Goal: Task Accomplishment & Management: Manage account settings

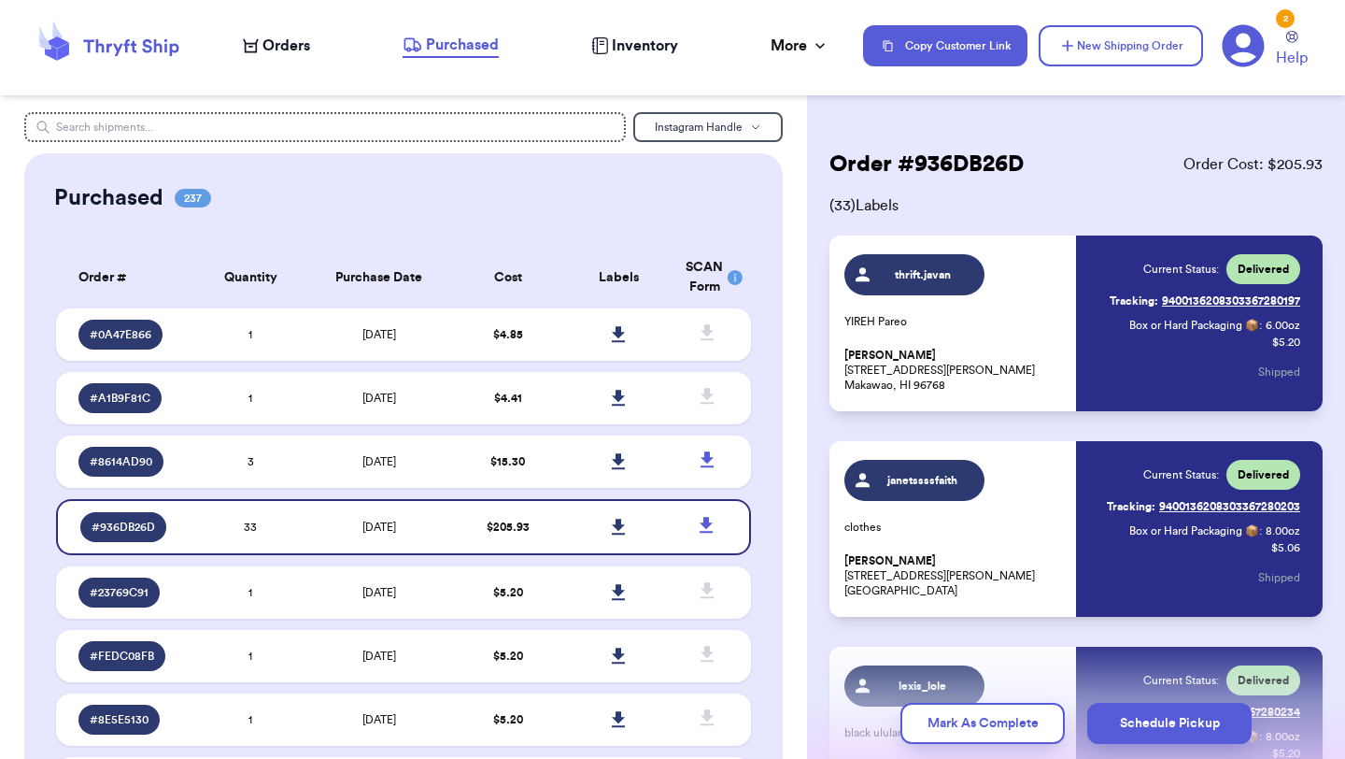
scroll to position [2527, 0]
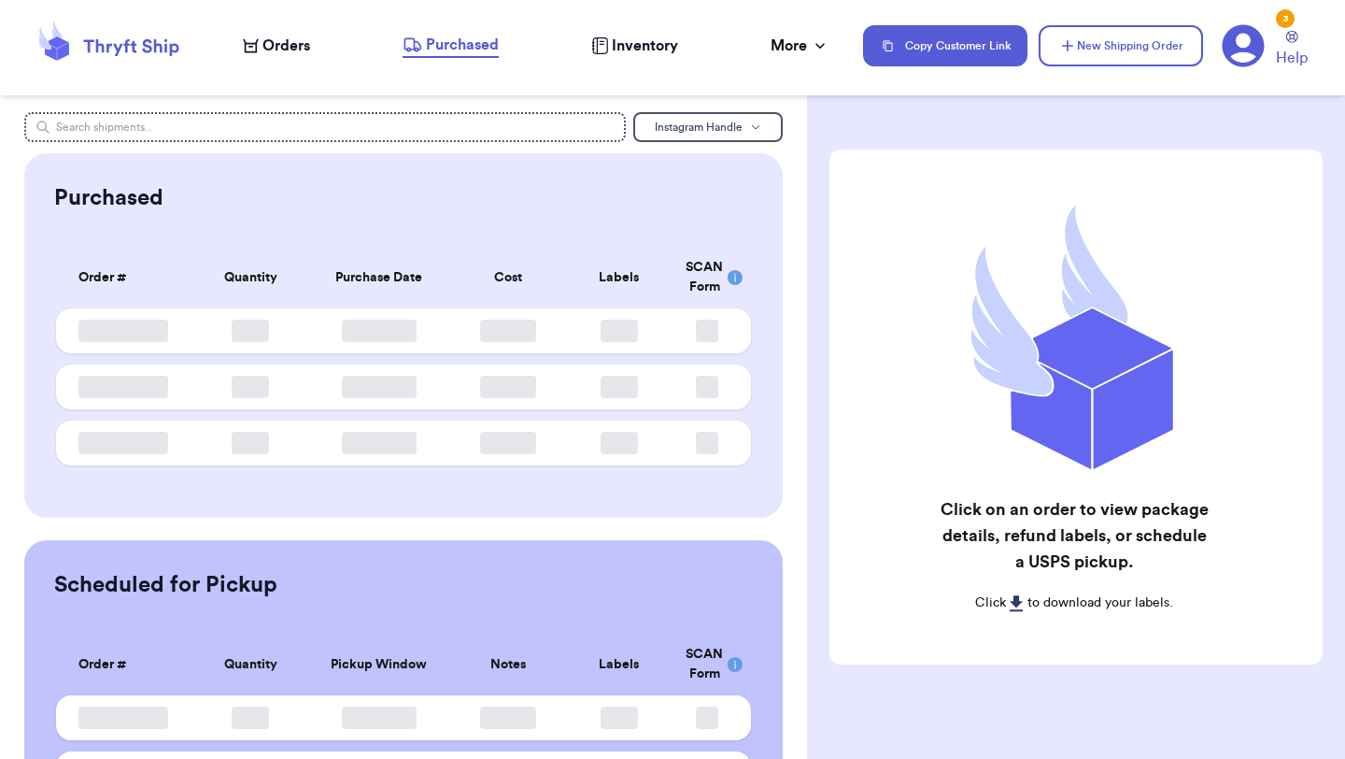
click at [268, 40] on span "Orders" at bounding box center [286, 46] width 48 height 22
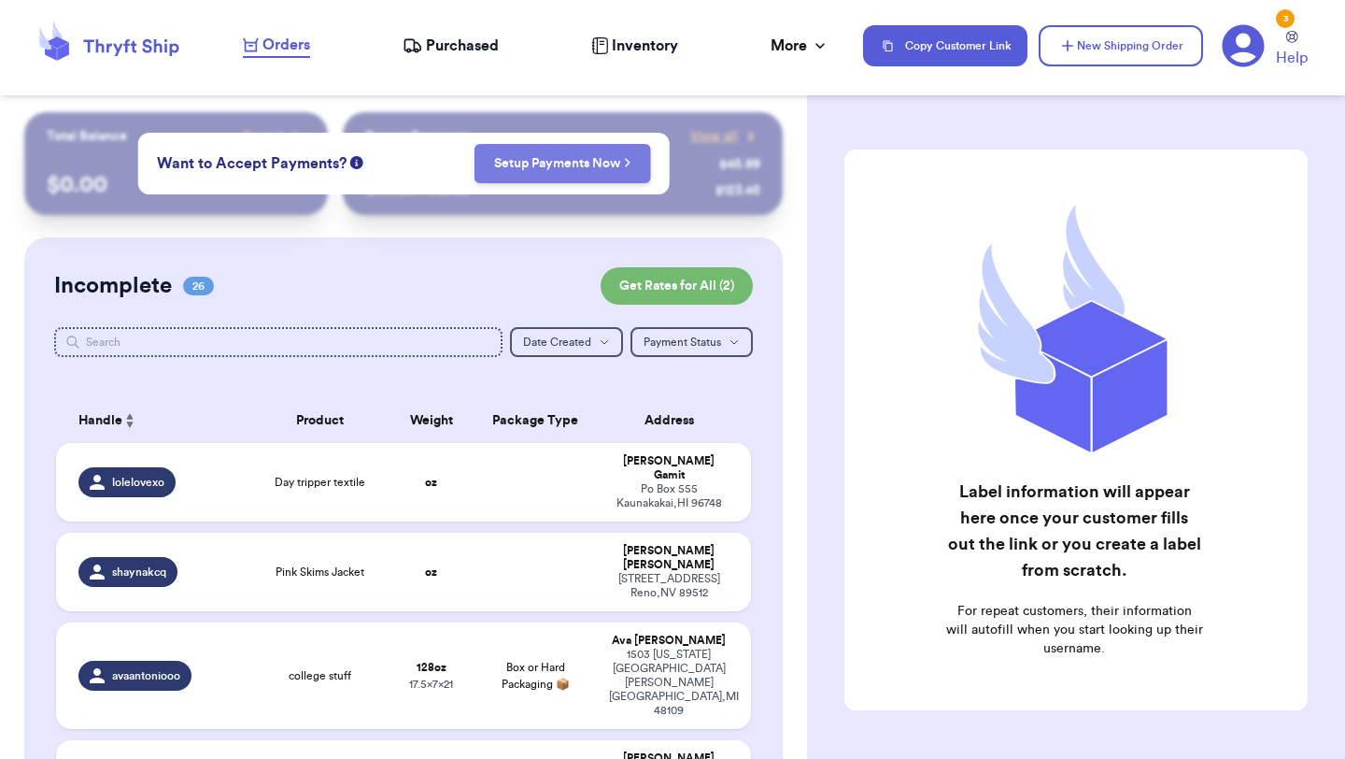
click at [530, 167] on link "Setup Payments Now" at bounding box center [562, 163] width 137 height 19
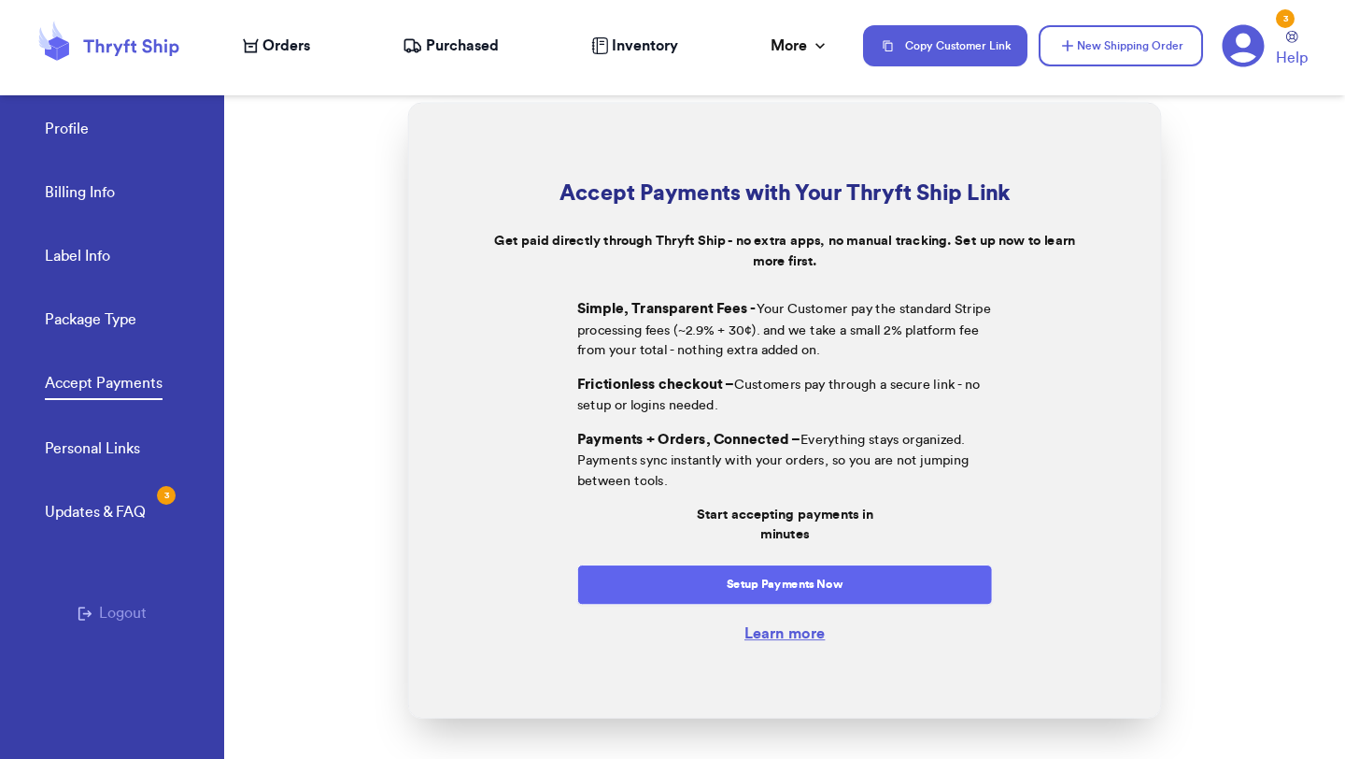
click at [815, 589] on button "Setup Payments Now" at bounding box center [785, 583] width 416 height 40
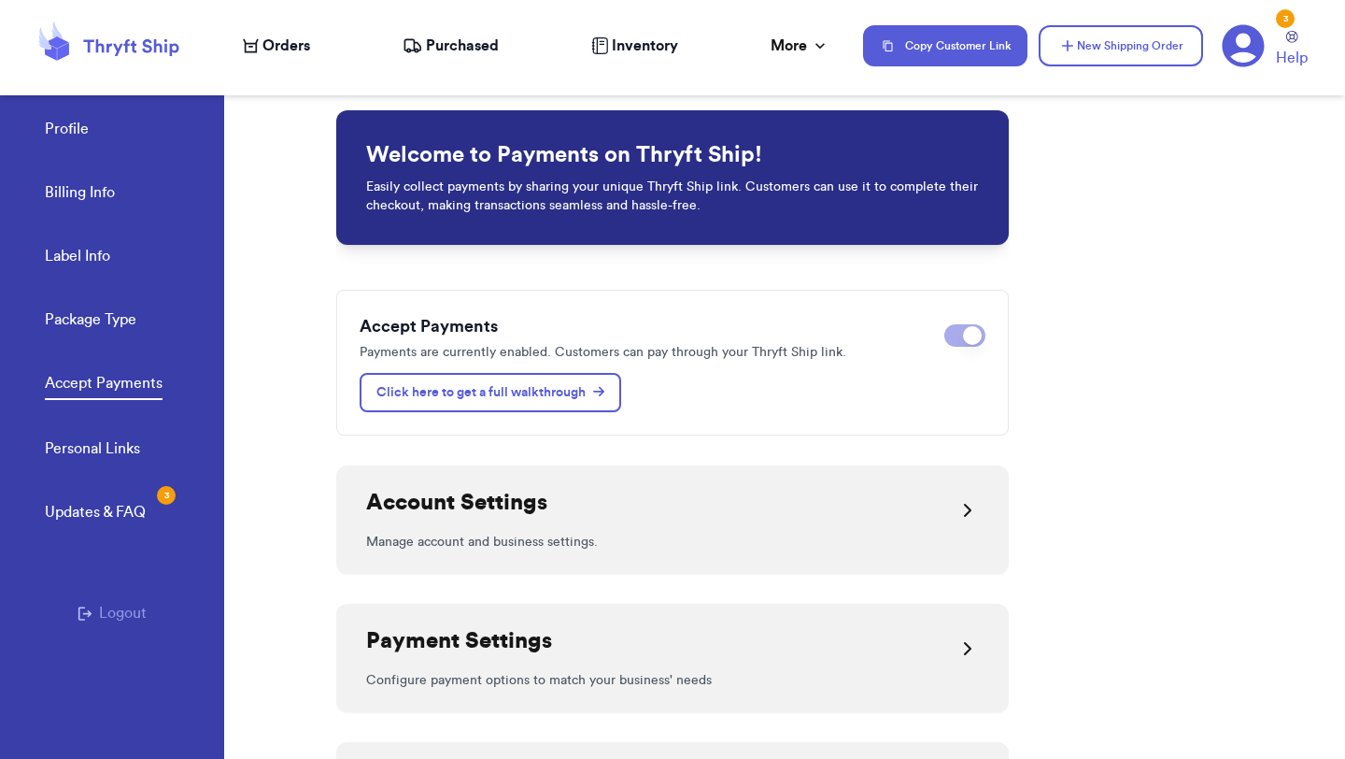
click at [291, 49] on span "Orders" at bounding box center [286, 46] width 48 height 22
